Goal: Navigation & Orientation: Find specific page/section

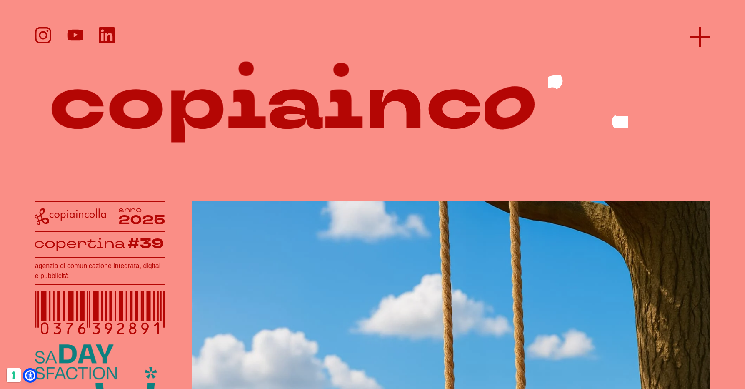
click at [704, 38] on icon at bounding box center [700, 37] width 20 height 20
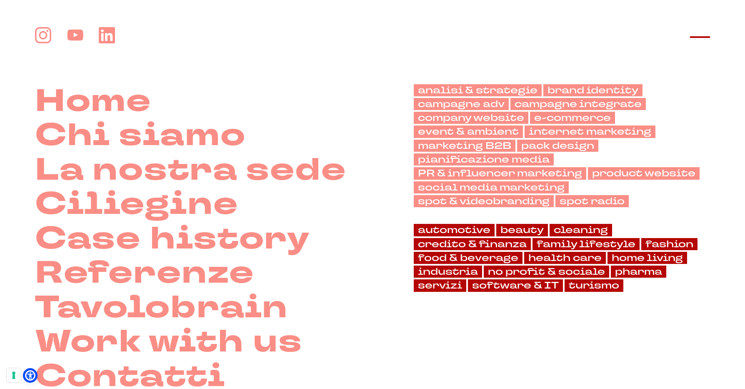
click at [695, 37] on line at bounding box center [700, 37] width 20 height 0
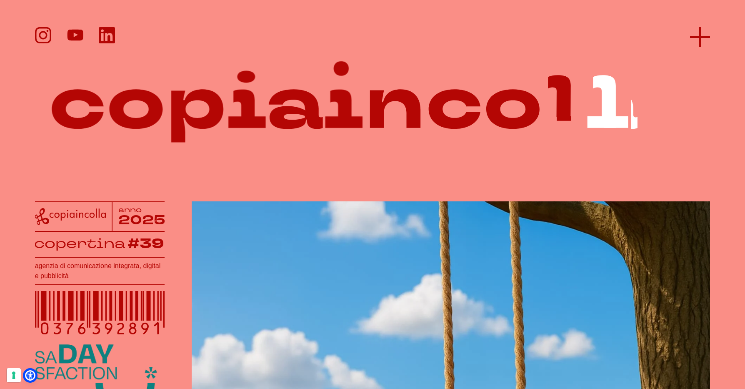
click at [700, 32] on icon at bounding box center [700, 37] width 20 height 20
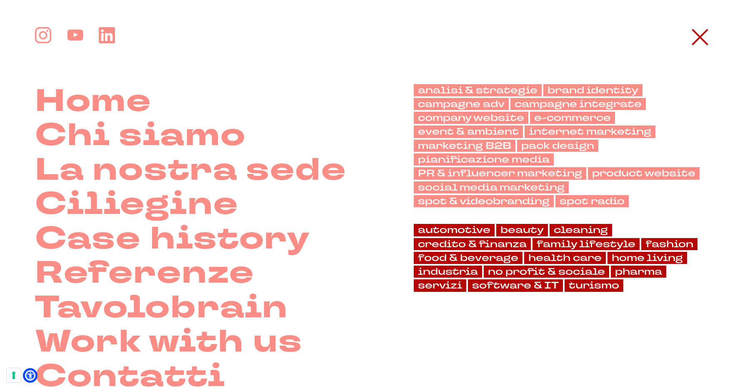
click at [627, 27] on div at bounding box center [372, 37] width 675 height 20
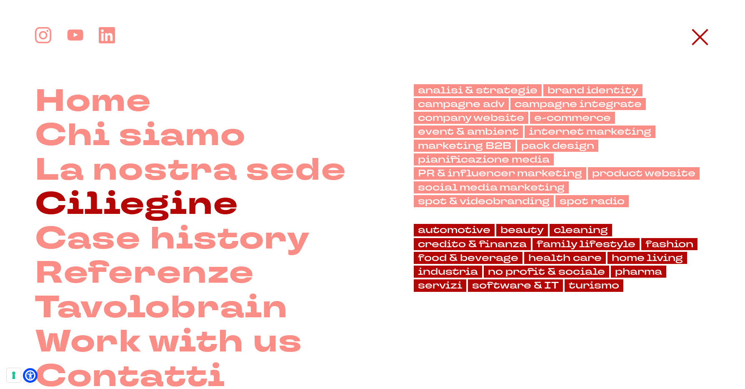
click at [182, 210] on link "Ciliegine" at bounding box center [136, 204] width 203 height 35
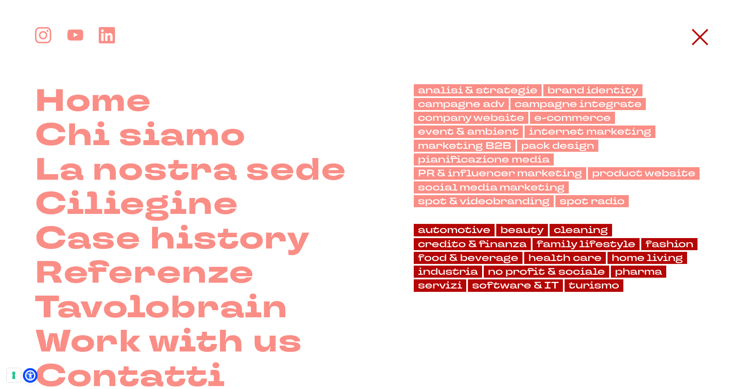
scroll to position [406, 0]
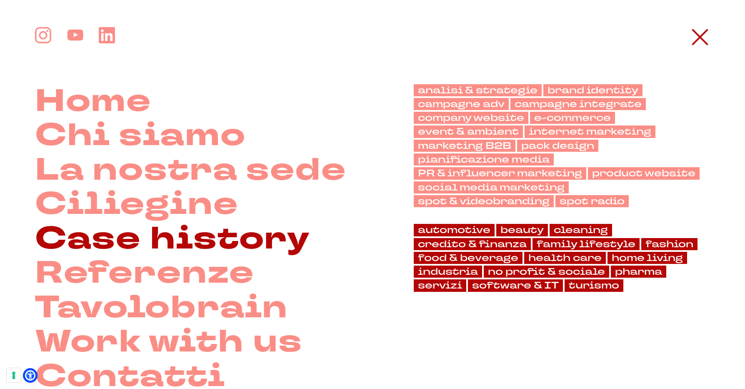
click at [165, 236] on link "Case history" at bounding box center [172, 239] width 275 height 35
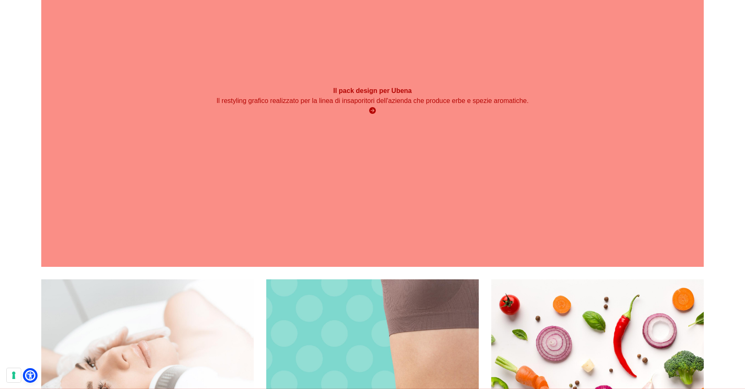
scroll to position [2198, 0]
